Goal: Task Accomplishment & Management: Use online tool/utility

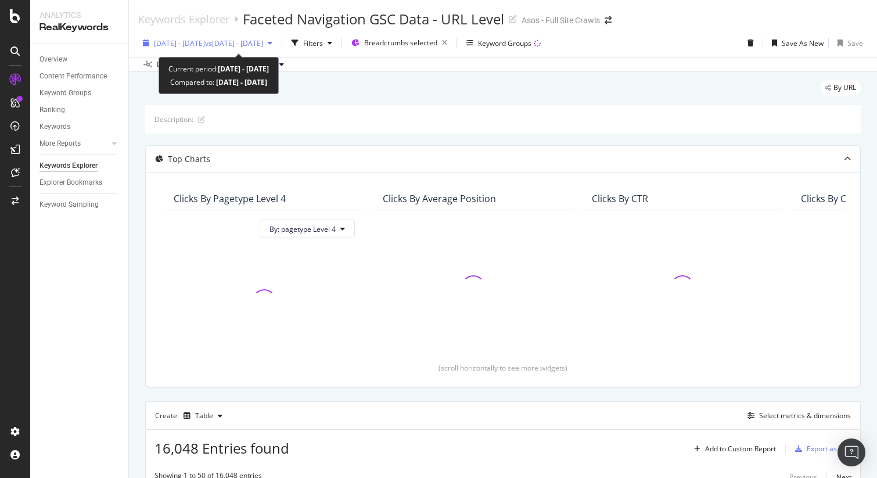
click at [193, 42] on span "[DATE] - [DATE]" at bounding box center [179, 43] width 51 height 10
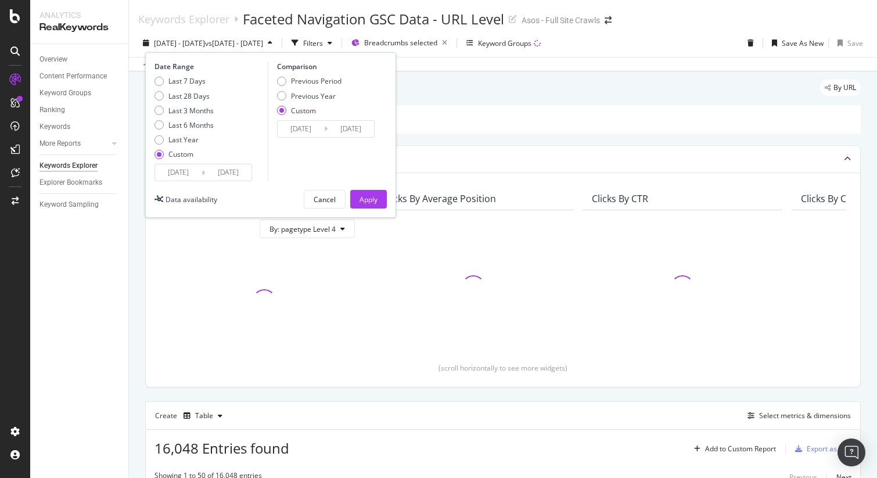
click at [187, 168] on input "[DATE]" at bounding box center [178, 172] width 46 height 16
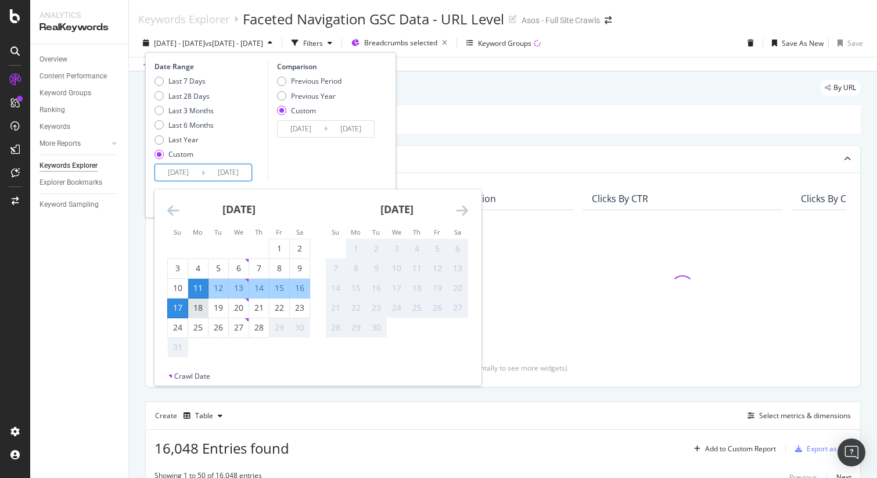
click at [203, 311] on div "18" at bounding box center [198, 308] width 20 height 12
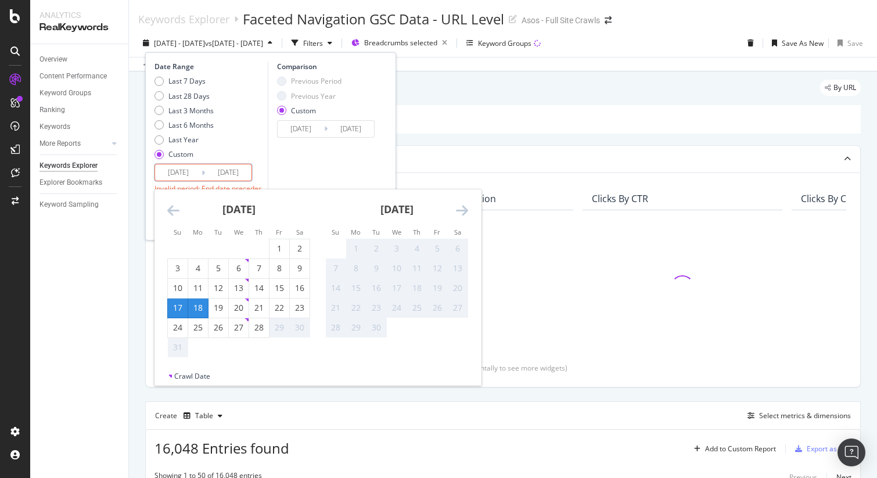
type input "[DATE]"
click at [179, 327] on div "24" at bounding box center [178, 328] width 20 height 12
type input "[DATE]"
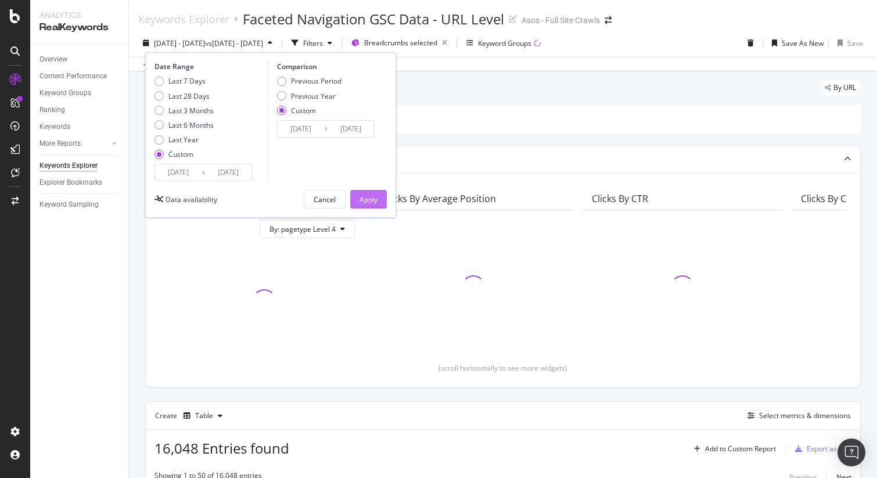
click at [368, 197] on div "Apply" at bounding box center [368, 199] width 18 height 10
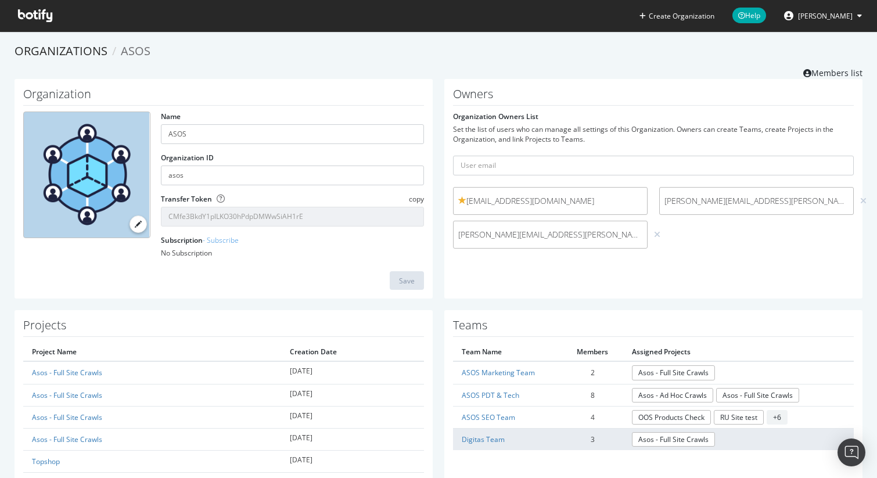
click at [491, 430] on td "Digitas Team" at bounding box center [507, 439] width 109 height 22
click at [495, 437] on link "Digitas Team" at bounding box center [482, 439] width 43 height 10
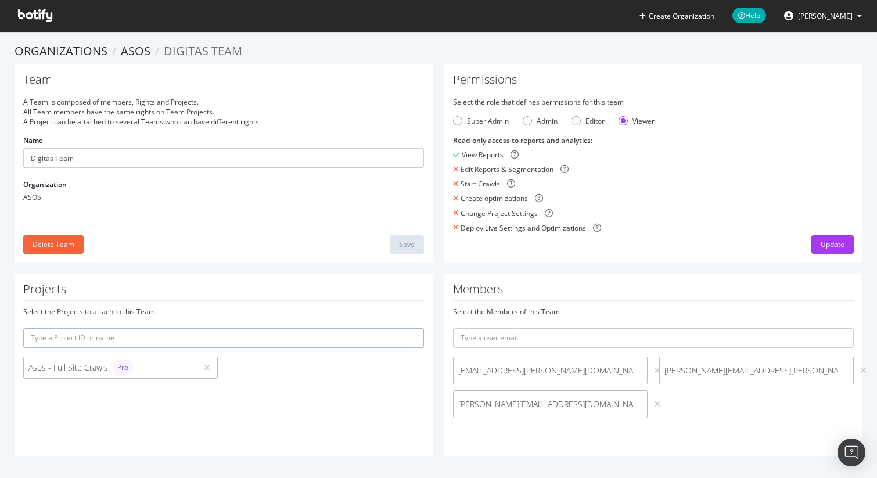
click at [607, 403] on span "davide.beradinelli@digitas.com" at bounding box center [550, 404] width 184 height 12
click at [654, 405] on icon at bounding box center [657, 404] width 6 height 8
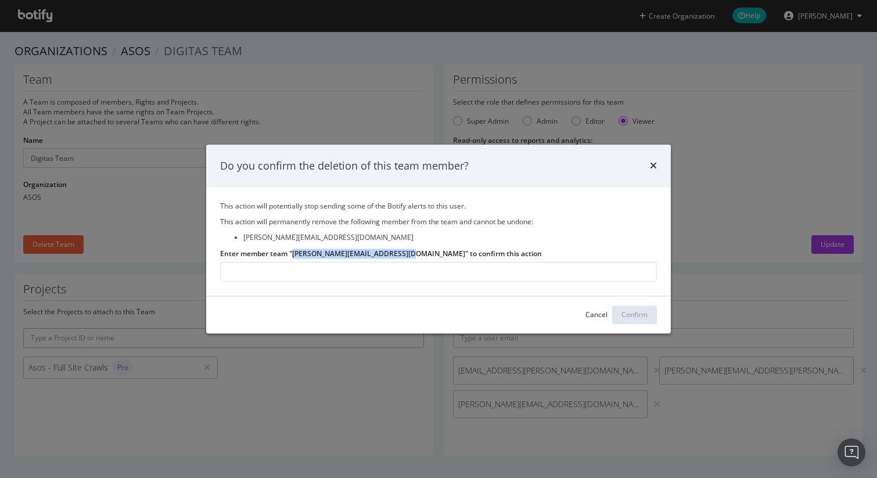
drag, startPoint x: 294, startPoint y: 253, endPoint x: 396, endPoint y: 256, distance: 101.6
click at [396, 256] on label "Enter member team "davide.beradinelli@digitas.com" to confirm this action" at bounding box center [381, 253] width 322 height 10
copy label "davide.beradinelli@digitas.com"
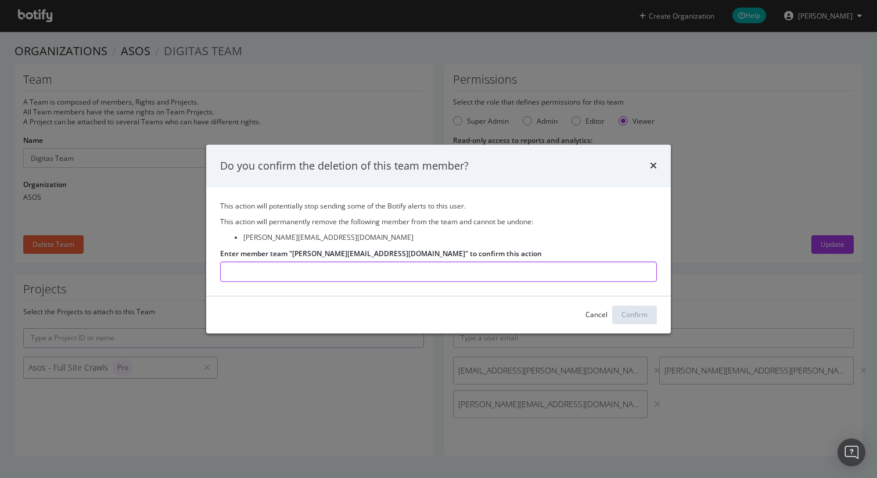
click at [378, 271] on input "Enter member team "davide.beradinelli@digitas.com" to confirm this action" at bounding box center [438, 271] width 437 height 20
paste input "davide.beradinelli@digitas.com"
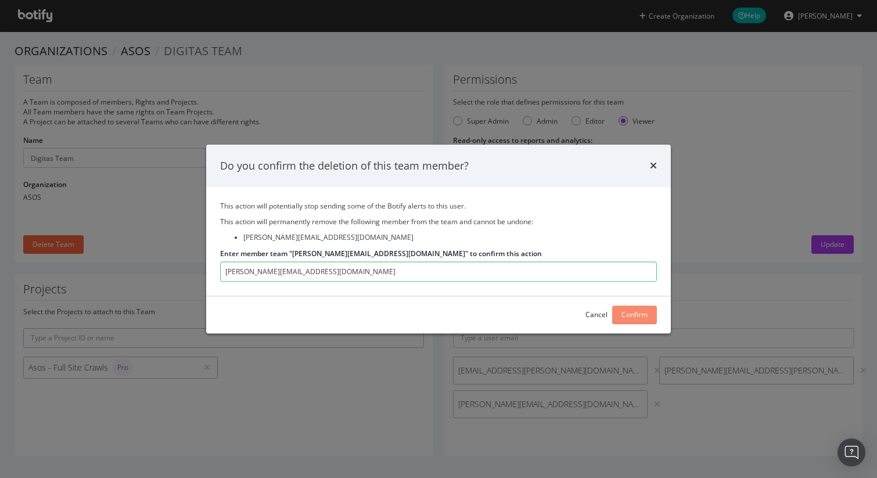
type input "davide.beradinelli@digitas.com"
click at [628, 315] on div "Confirm" at bounding box center [634, 315] width 26 height 10
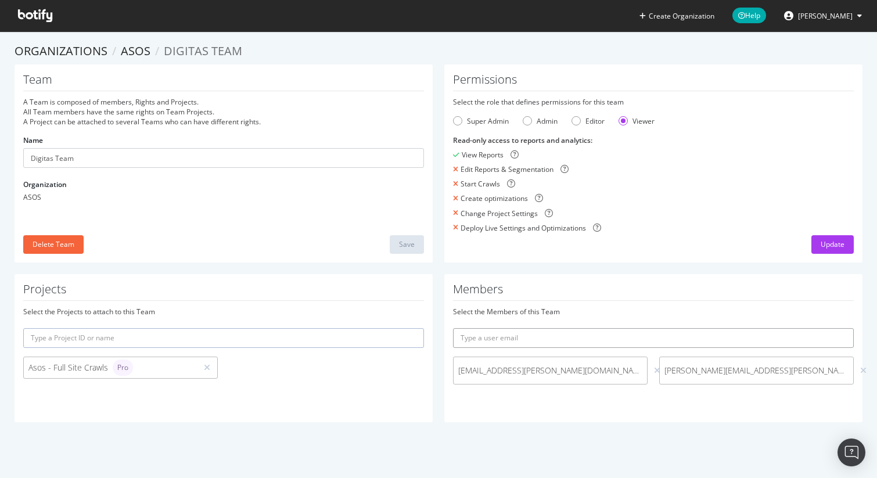
click at [609, 342] on input "text" at bounding box center [653, 338] width 401 height 20
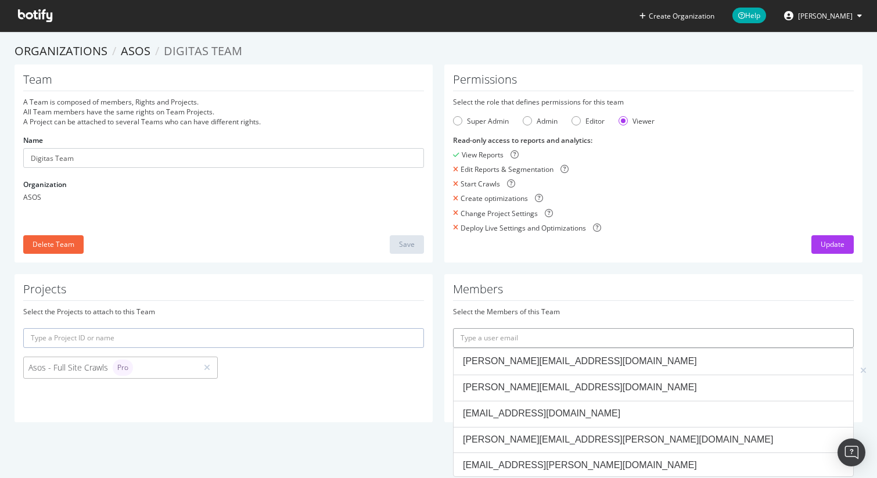
paste input "davide.beradinelli@digitas.com"
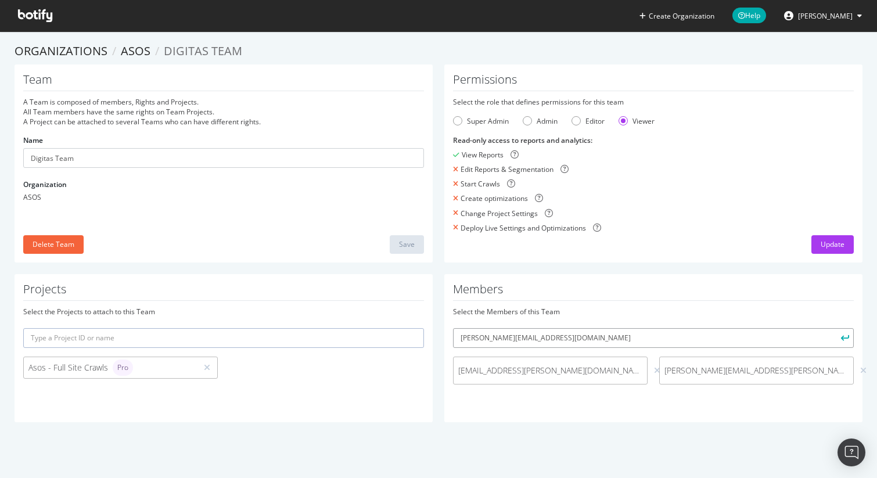
click at [499, 340] on input "davide.beradinelli@digitas.com" at bounding box center [653, 338] width 401 height 20
type input "davide.berardinelli@digitas.com"
click at [834, 328] on button "submit" at bounding box center [844, 338] width 20 height 20
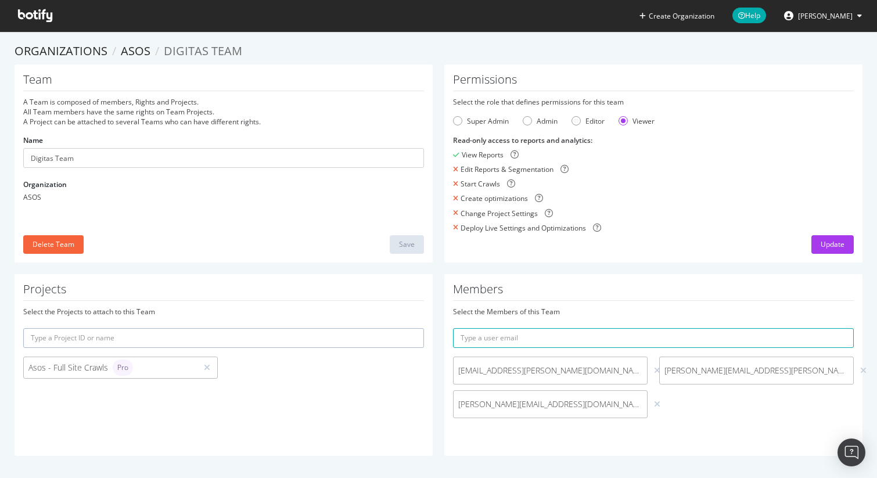
click at [37, 15] on icon at bounding box center [35, 15] width 34 height 13
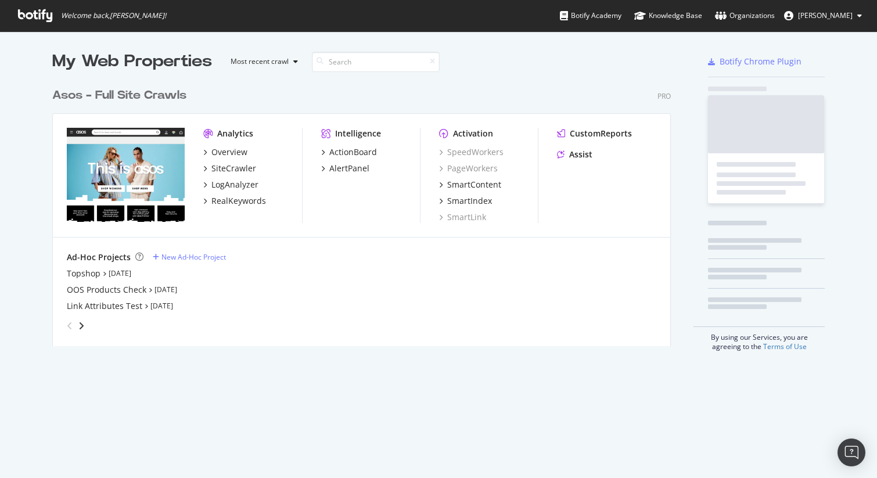
scroll to position [273, 628]
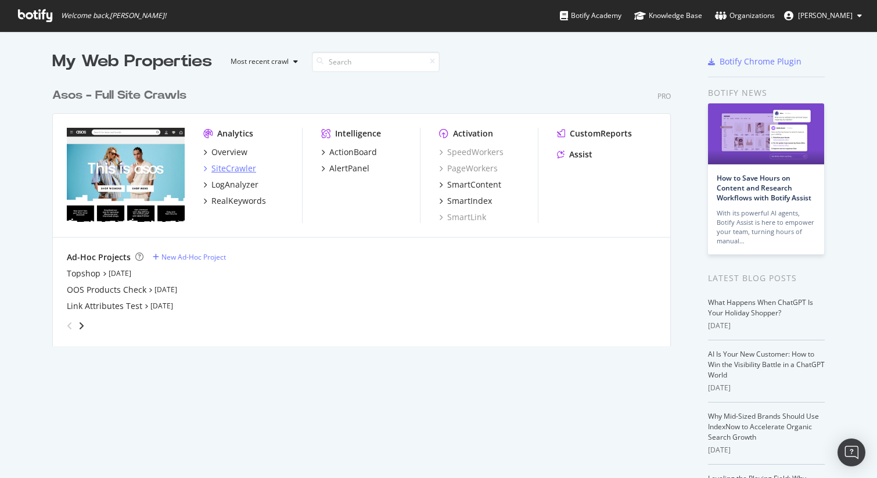
click at [225, 170] on div "SiteCrawler" at bounding box center [233, 169] width 45 height 12
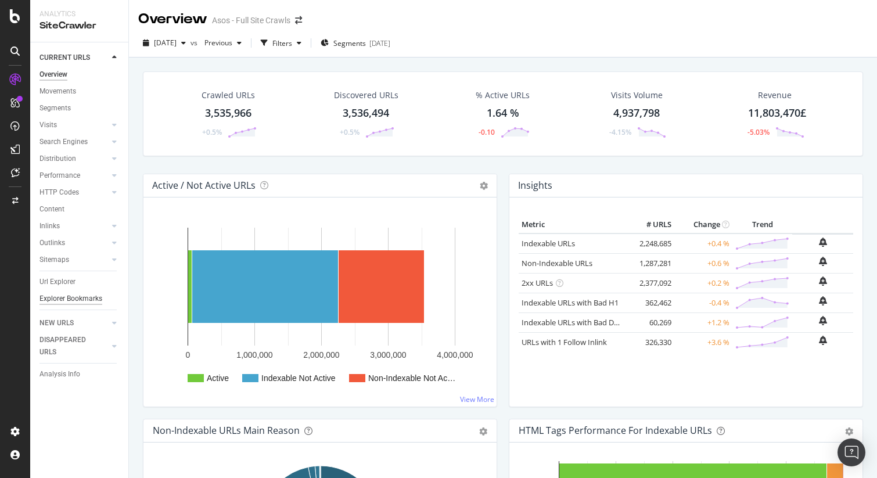
click at [62, 296] on div "Explorer Bookmarks" at bounding box center [70, 299] width 63 height 12
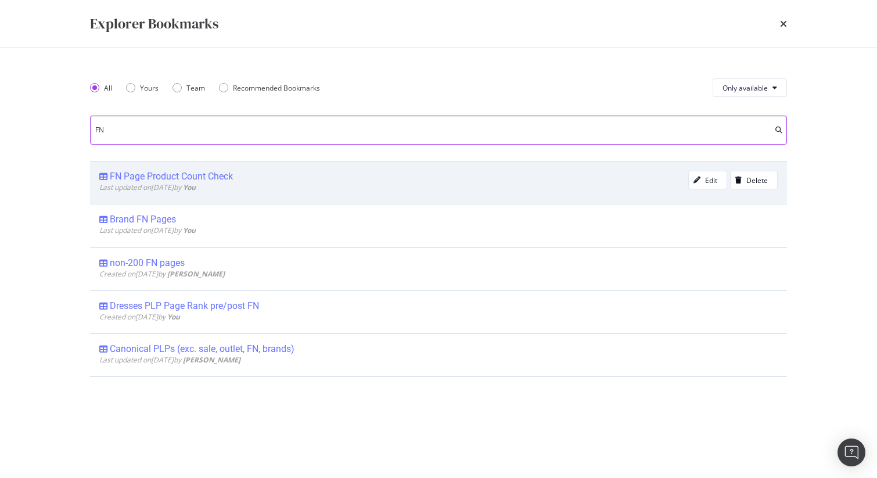
type input "FN"
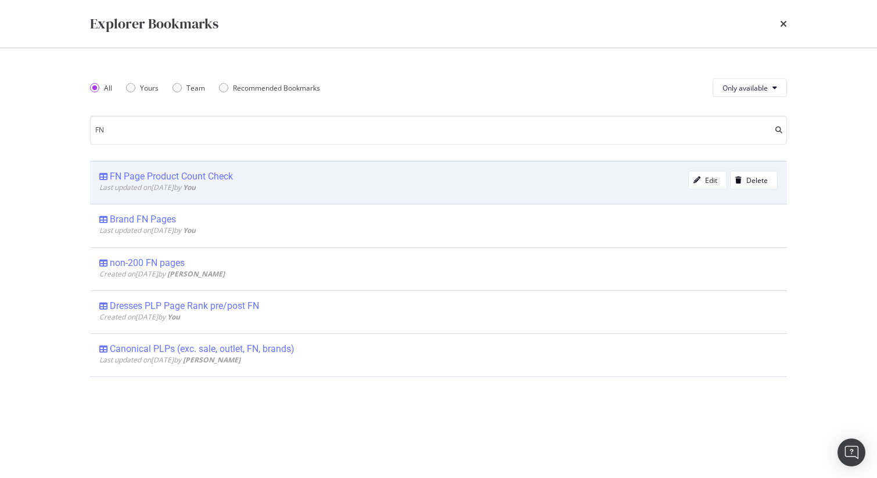
click at [219, 174] on div "FN Page Product Count Check" at bounding box center [171, 177] width 123 height 12
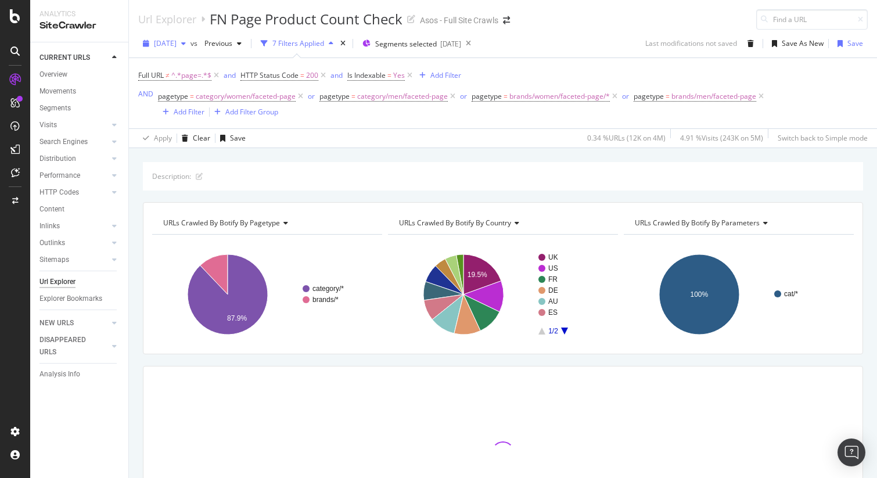
click at [176, 42] on span "2025 Aug. 26th" at bounding box center [165, 43] width 23 height 10
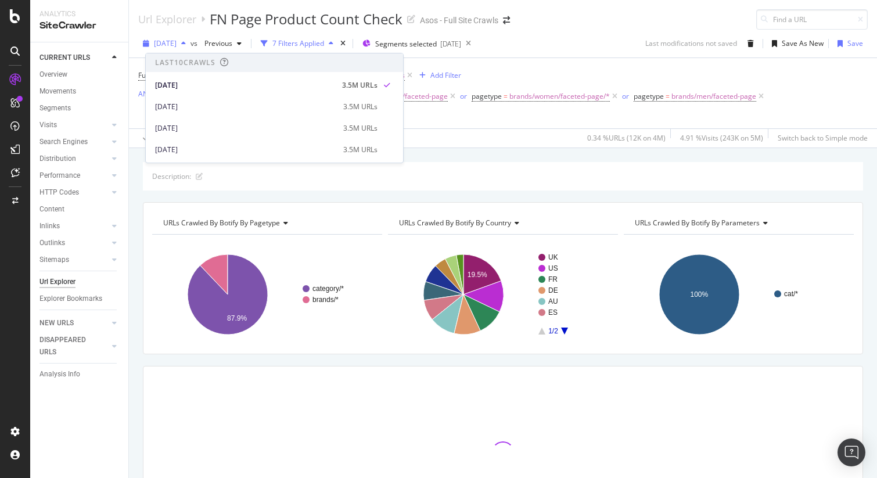
click at [176, 42] on span "2025 Aug. 26th" at bounding box center [165, 43] width 23 height 10
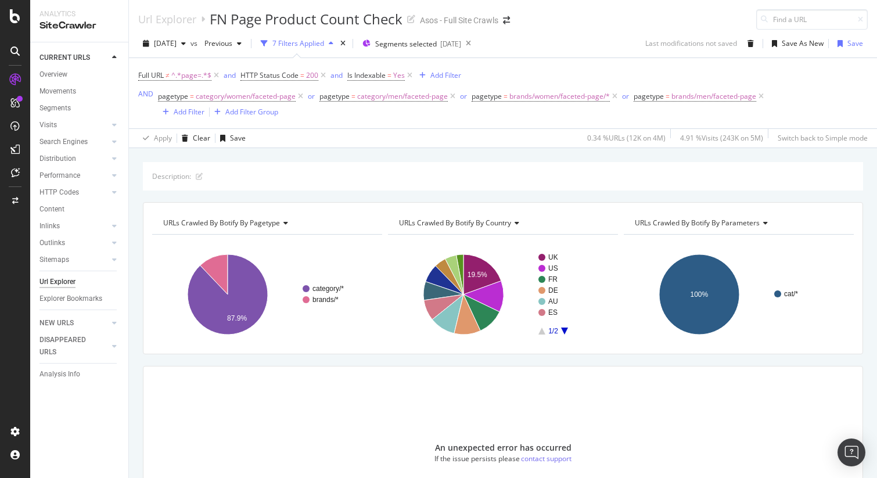
scroll to position [103, 0]
